Goal: Transaction & Acquisition: Purchase product/service

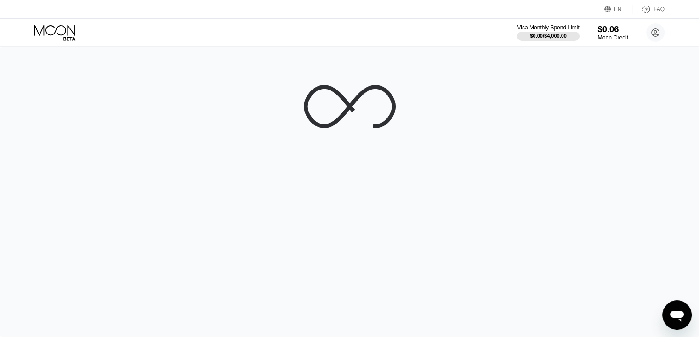
click at [609, 40] on div "Moon Credit" at bounding box center [612, 37] width 31 height 6
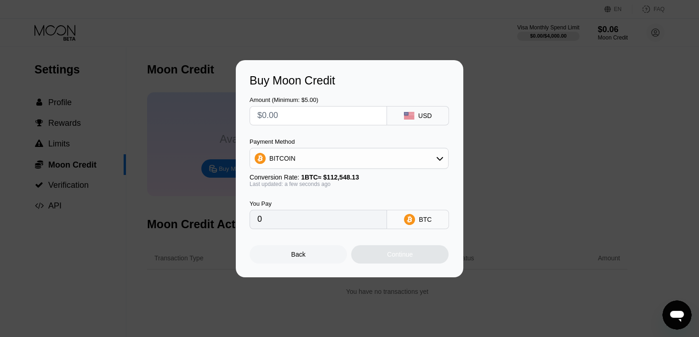
click at [543, 93] on div "Buy Moon Credit Amount (Minimum: $5.00) USD Payment Method BITCOIN Conversion R…" at bounding box center [349, 168] width 699 height 217
click at [308, 257] on div "Back" at bounding box center [298, 254] width 97 height 18
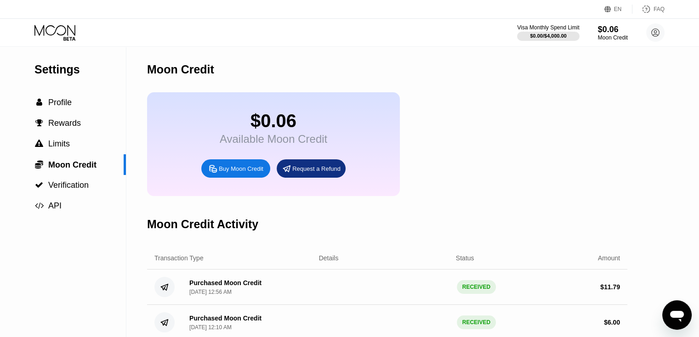
click at [500, 103] on div "$0.06 Available Moon Credit Buy Moon Credit Request a Refund" at bounding box center [387, 144] width 480 height 104
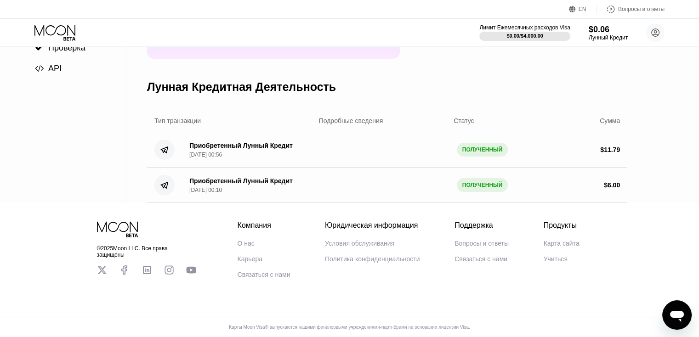
scroll to position [154, 0]
click at [245, 240] on ya-tr-span "О нас" at bounding box center [246, 243] width 17 height 7
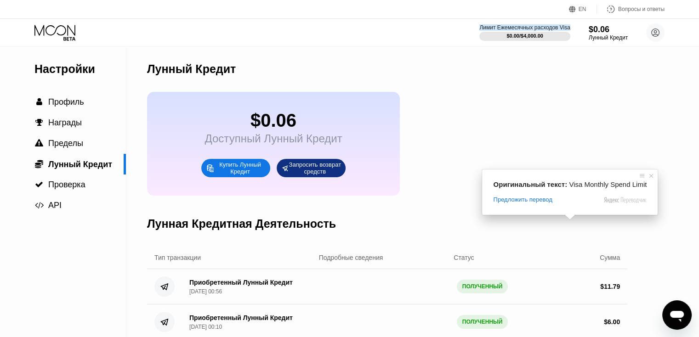
scroll to position [0, 0]
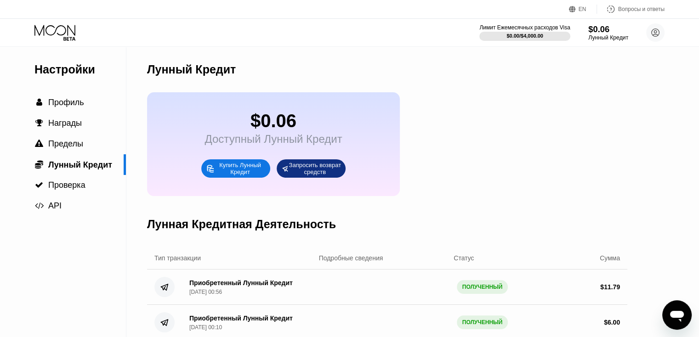
click at [606, 29] on div "$0.06" at bounding box center [608, 29] width 40 height 10
click at [654, 35] on circle at bounding box center [655, 32] width 18 height 18
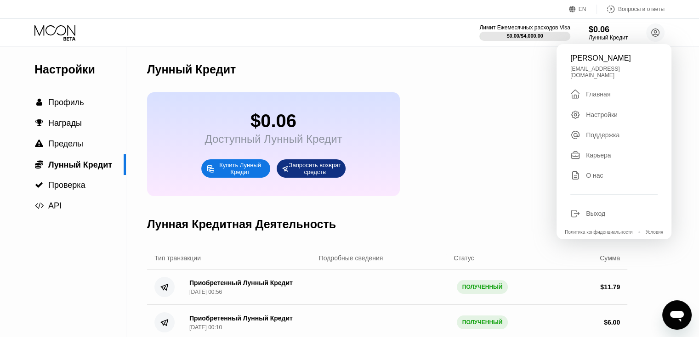
click at [438, 118] on div "$0.06 Доступный Лунный Кредит Купить Лунный Кредит Запросить возврат средств" at bounding box center [387, 144] width 480 height 104
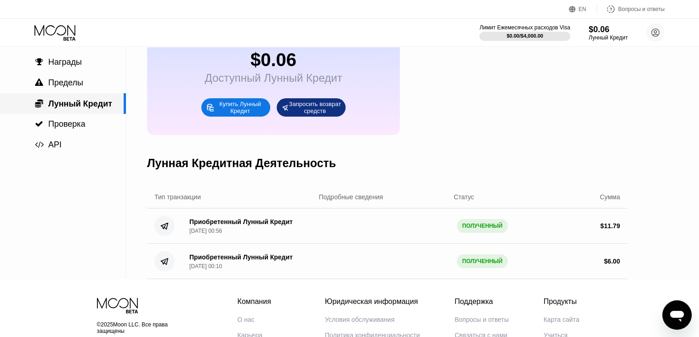
scroll to position [154, 0]
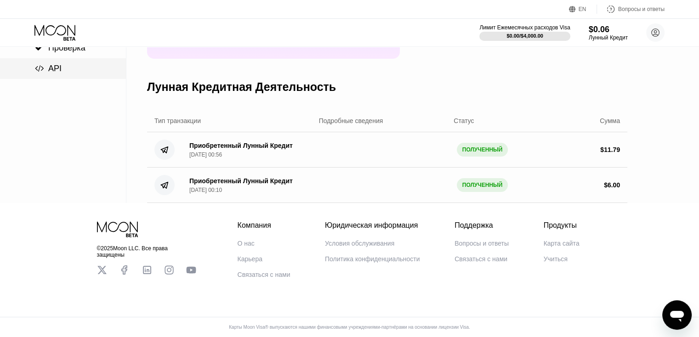
click at [82, 61] on div " API" at bounding box center [63, 68] width 126 height 21
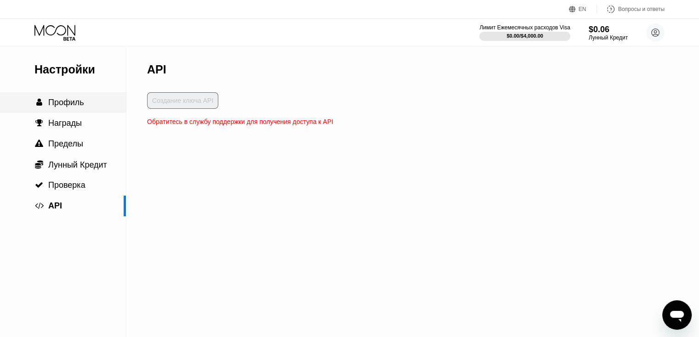
click at [64, 107] on ya-tr-span "Профиль" at bounding box center [66, 102] width 36 height 9
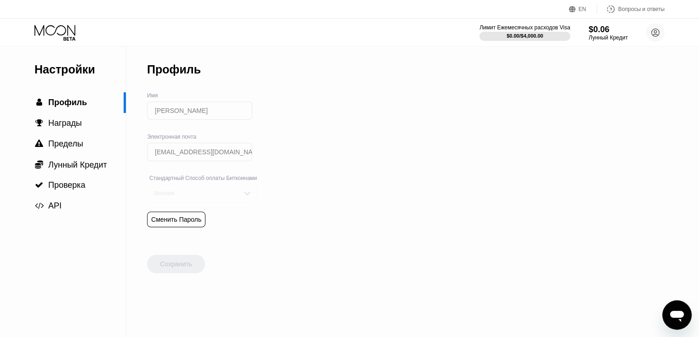
click at [213, 197] on div "Молния" at bounding box center [195, 193] width 86 height 6
click at [76, 39] on icon at bounding box center [55, 33] width 43 height 16
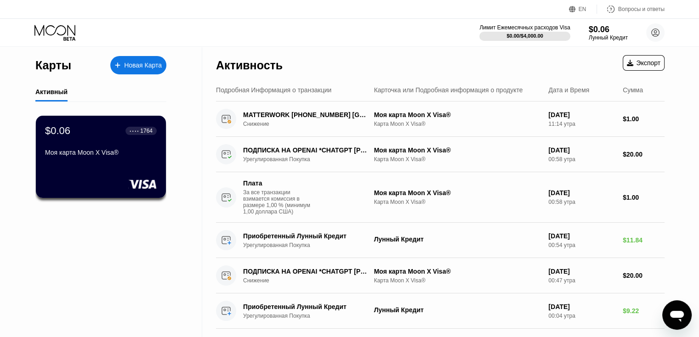
click at [101, 277] on div "Карты Новая Карта Активный $0.06 ● ● ● ● 1764 Моя карта Moon X Visa®" at bounding box center [101, 192] width 202 height 290
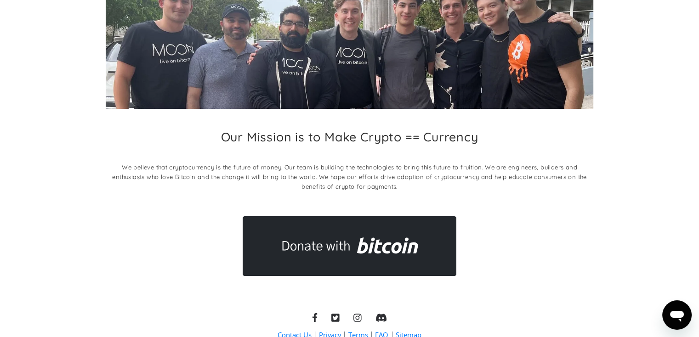
scroll to position [48, 0]
